Goal: Information Seeking & Learning: Check status

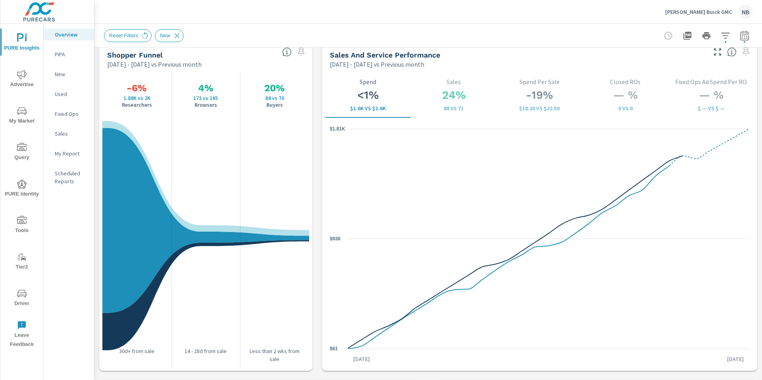
scroll to position [0, 0]
click at [26, 77] on icon "nav menu" at bounding box center [22, 75] width 10 height 10
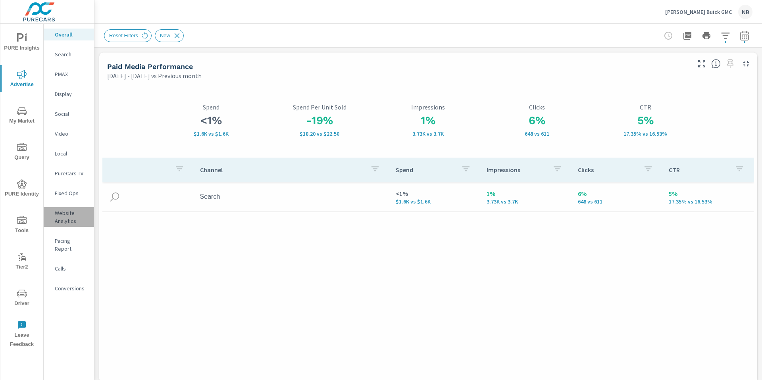
click at [71, 213] on p "Website Analytics" at bounding box center [71, 217] width 33 height 16
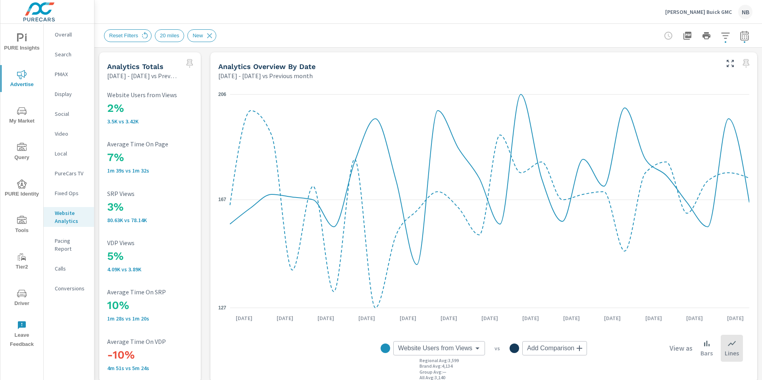
scroll to position [0, 0]
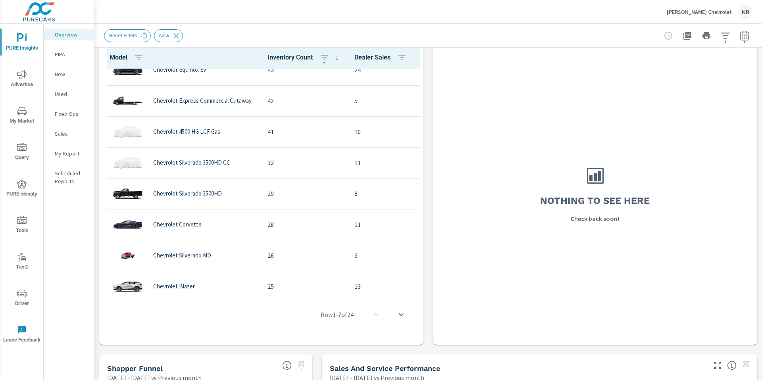
scroll to position [518, 0]
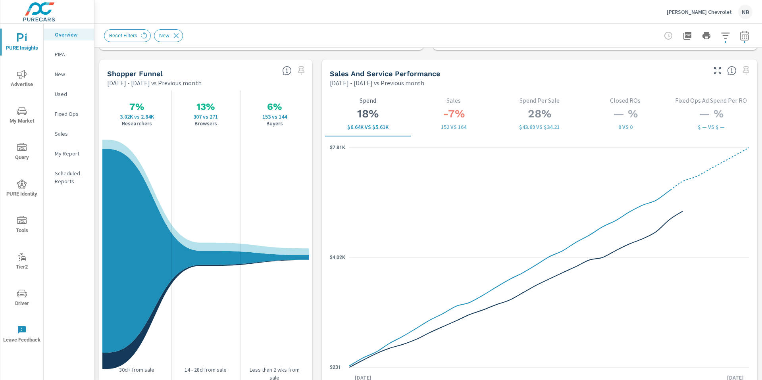
scroll to position [518, 0]
click at [17, 74] on icon "nav menu" at bounding box center [22, 75] width 10 height 10
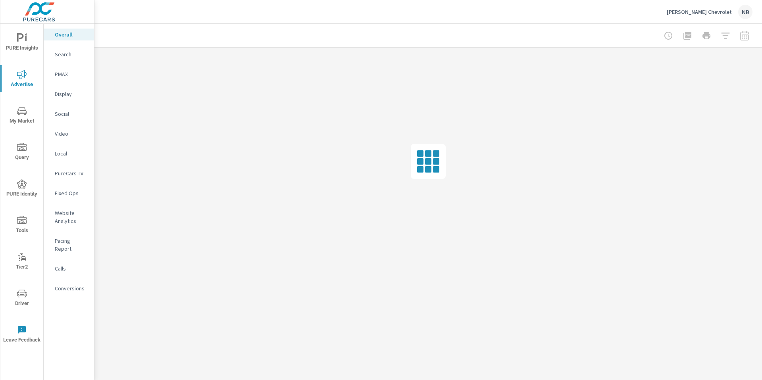
click at [68, 217] on p "Website Analytics" at bounding box center [71, 217] width 33 height 16
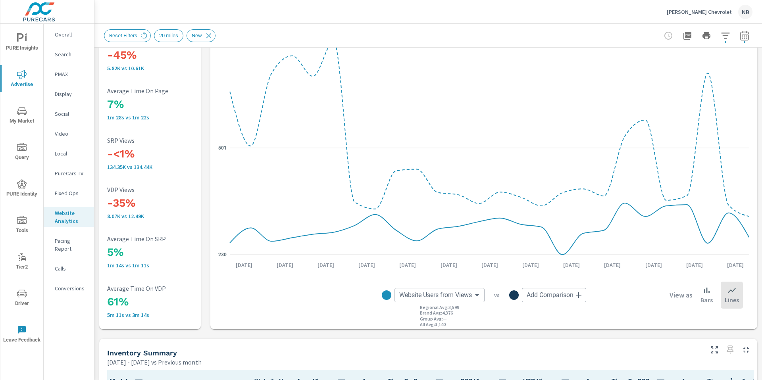
scroll to position [54, 0]
click at [727, 39] on icon "button" at bounding box center [726, 36] width 10 height 10
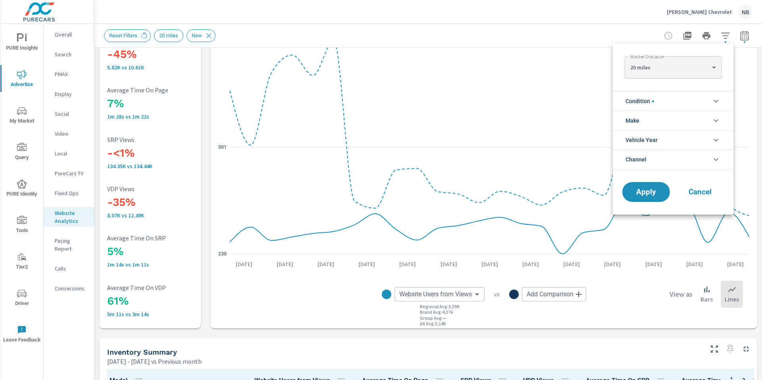
click at [675, 101] on li "Condition" at bounding box center [673, 100] width 121 height 19
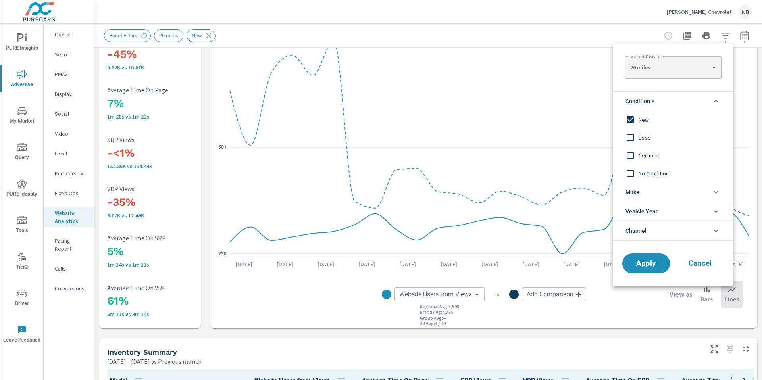
click at [633, 139] on input "filter options" at bounding box center [630, 137] width 17 height 17
click at [642, 120] on span "New" at bounding box center [682, 120] width 87 height 10
click at [646, 271] on button "Apply" at bounding box center [646, 263] width 49 height 21
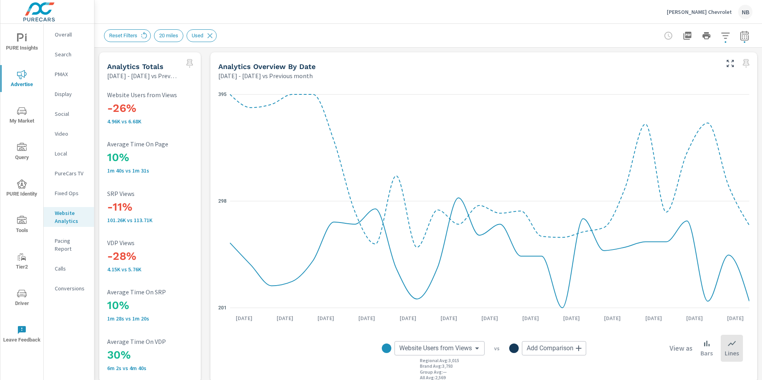
click at [727, 41] on button "button" at bounding box center [726, 36] width 16 height 16
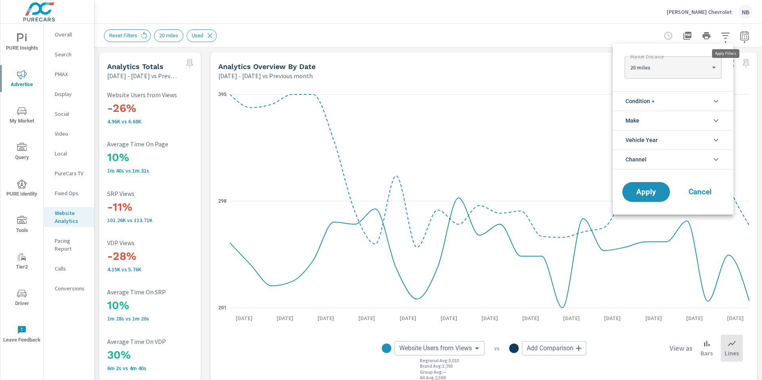
scroll to position [18, 0]
click at [676, 93] on li "Condition" at bounding box center [673, 100] width 121 height 19
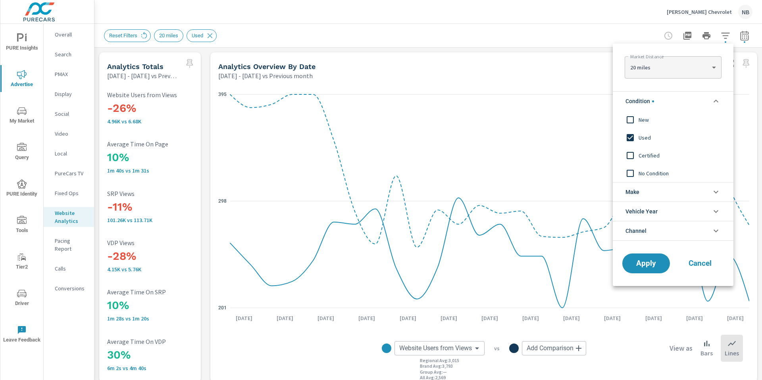
scroll to position [0, 0]
click at [643, 120] on span "New" at bounding box center [682, 120] width 87 height 10
click at [644, 139] on span "Used" at bounding box center [682, 138] width 87 height 10
click at [645, 266] on span "Apply" at bounding box center [646, 264] width 33 height 8
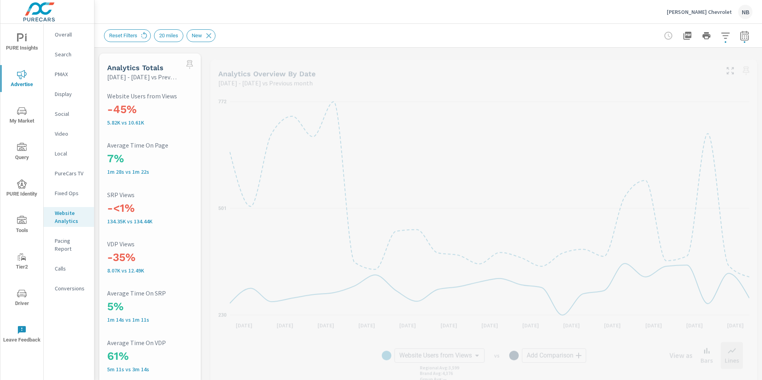
scroll to position [0, 0]
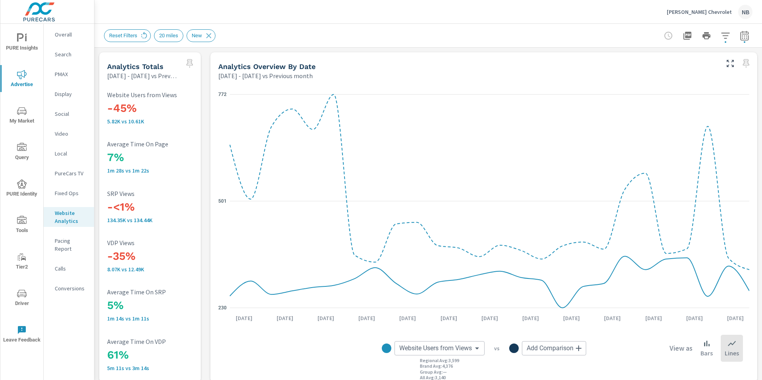
click at [65, 285] on p "Conversions" at bounding box center [71, 289] width 33 height 8
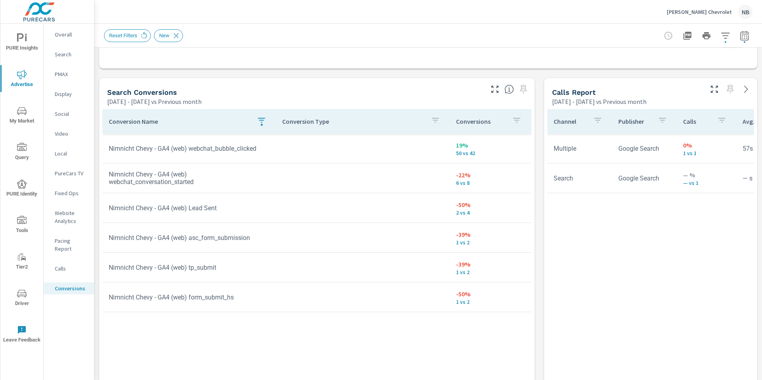
scroll to position [399, 0]
click at [264, 123] on icon "button" at bounding box center [262, 121] width 10 height 10
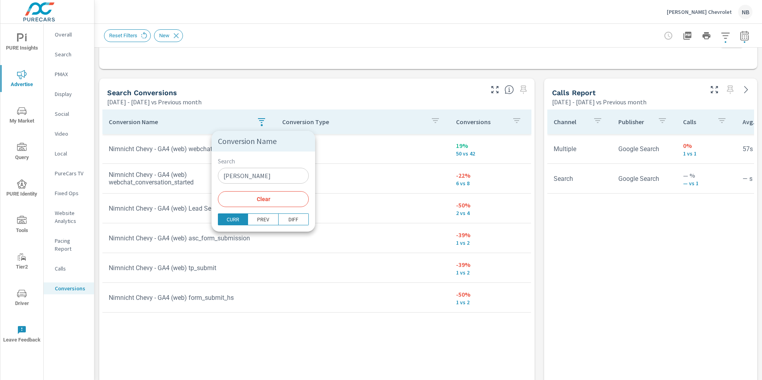
click at [272, 202] on button "Clear" at bounding box center [263, 199] width 91 height 16
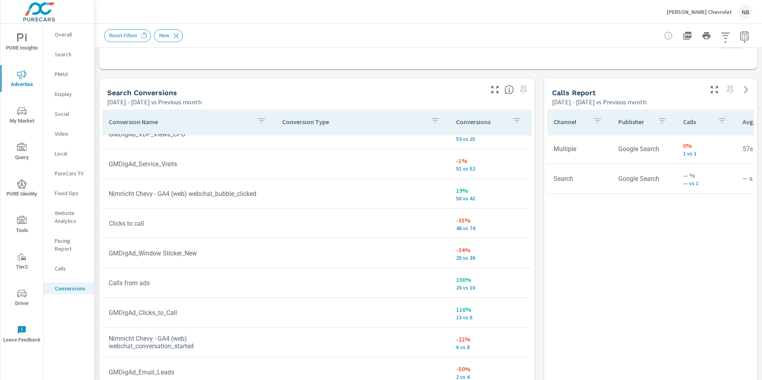
scroll to position [12, 0]
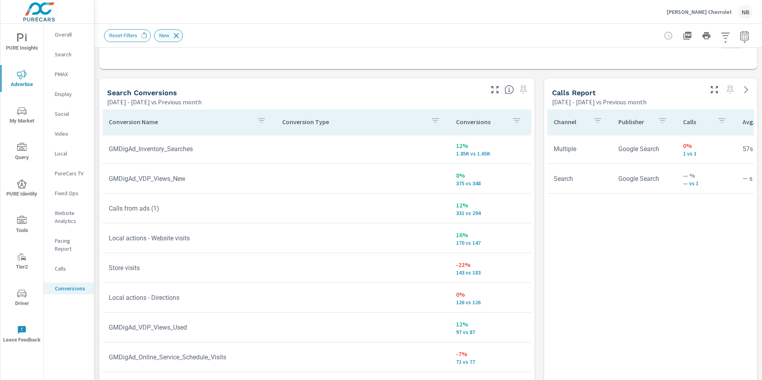
click at [179, 35] on icon at bounding box center [176, 35] width 9 height 9
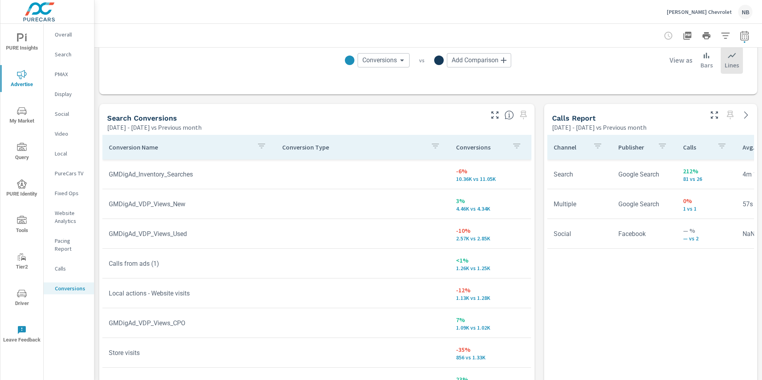
scroll to position [372, 0]
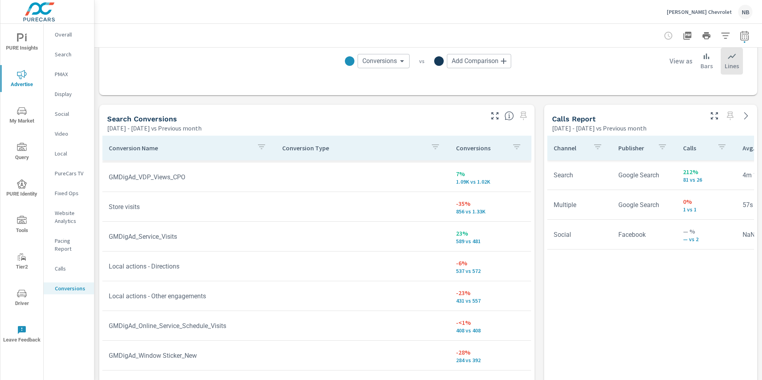
scroll to position [150, 0]
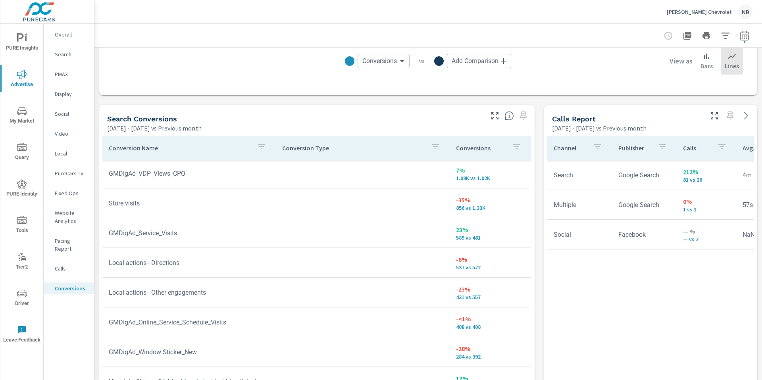
click at [264, 142] on icon "button" at bounding box center [262, 147] width 10 height 10
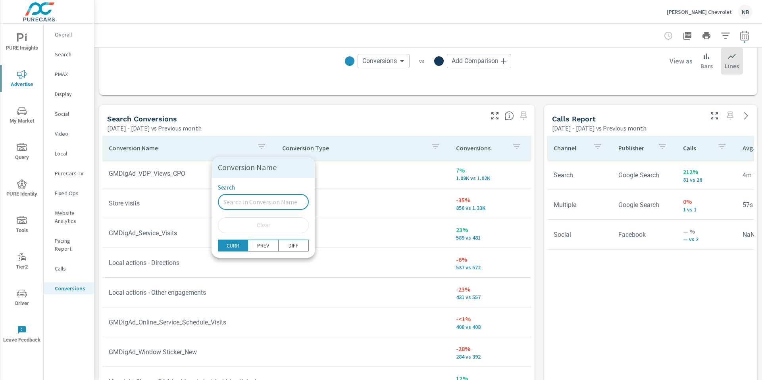
click at [259, 204] on input "Search" at bounding box center [263, 202] width 91 height 16
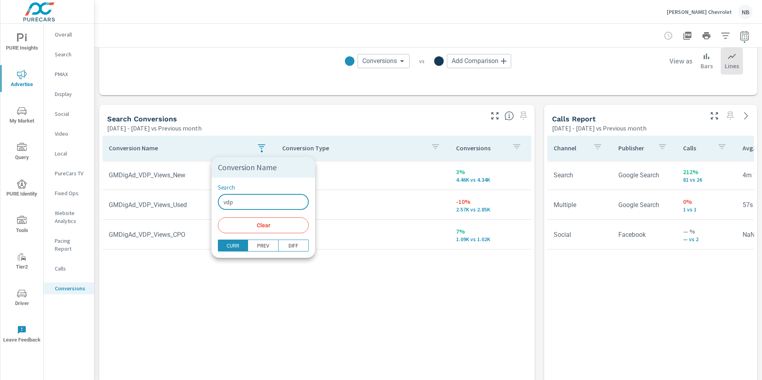
type input "vdp"
